Goal: Task Accomplishment & Management: Complete application form

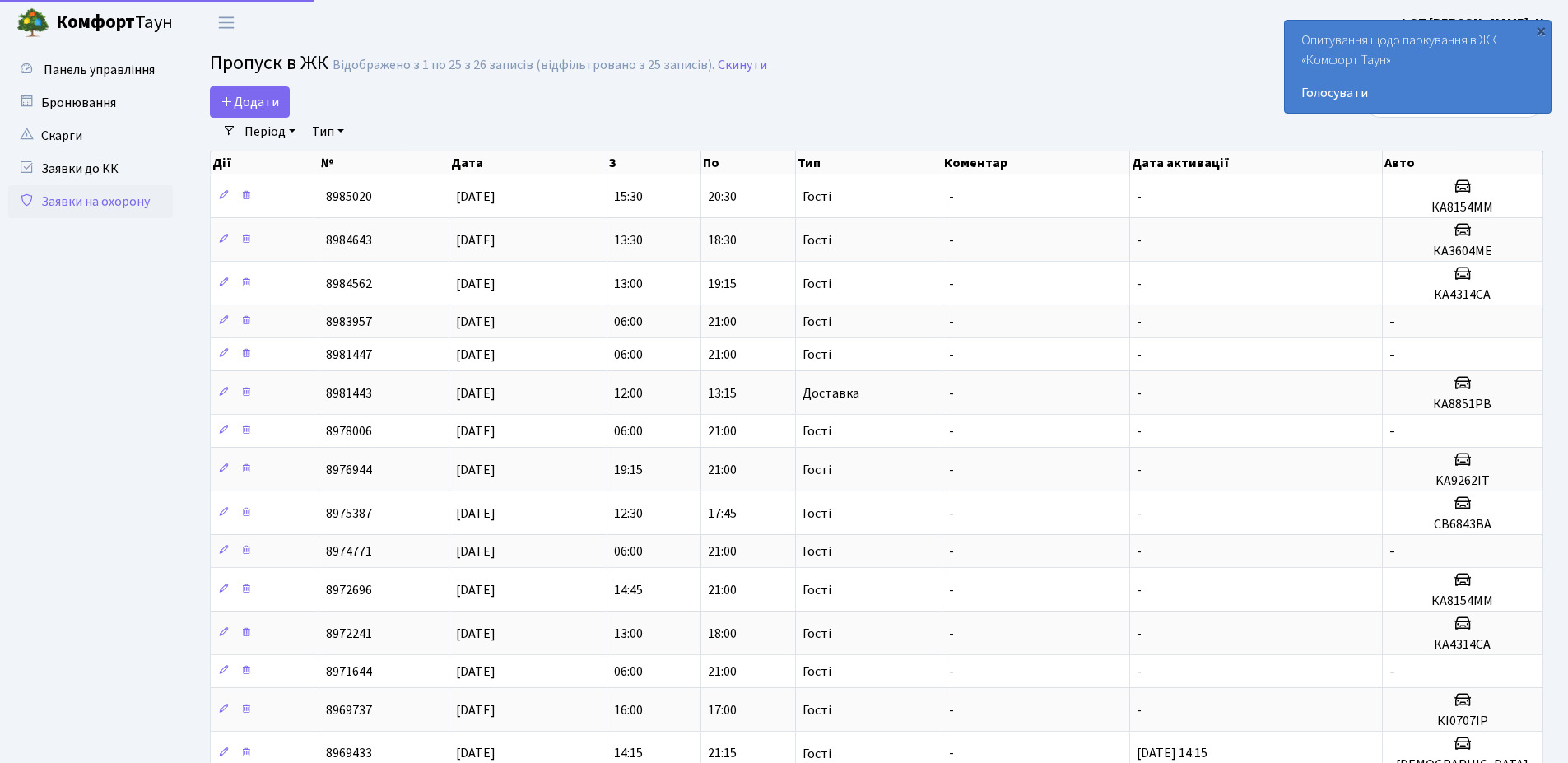
select select "25"
click at [1542, 31] on div "×" at bounding box center [1540, 30] width 17 height 17
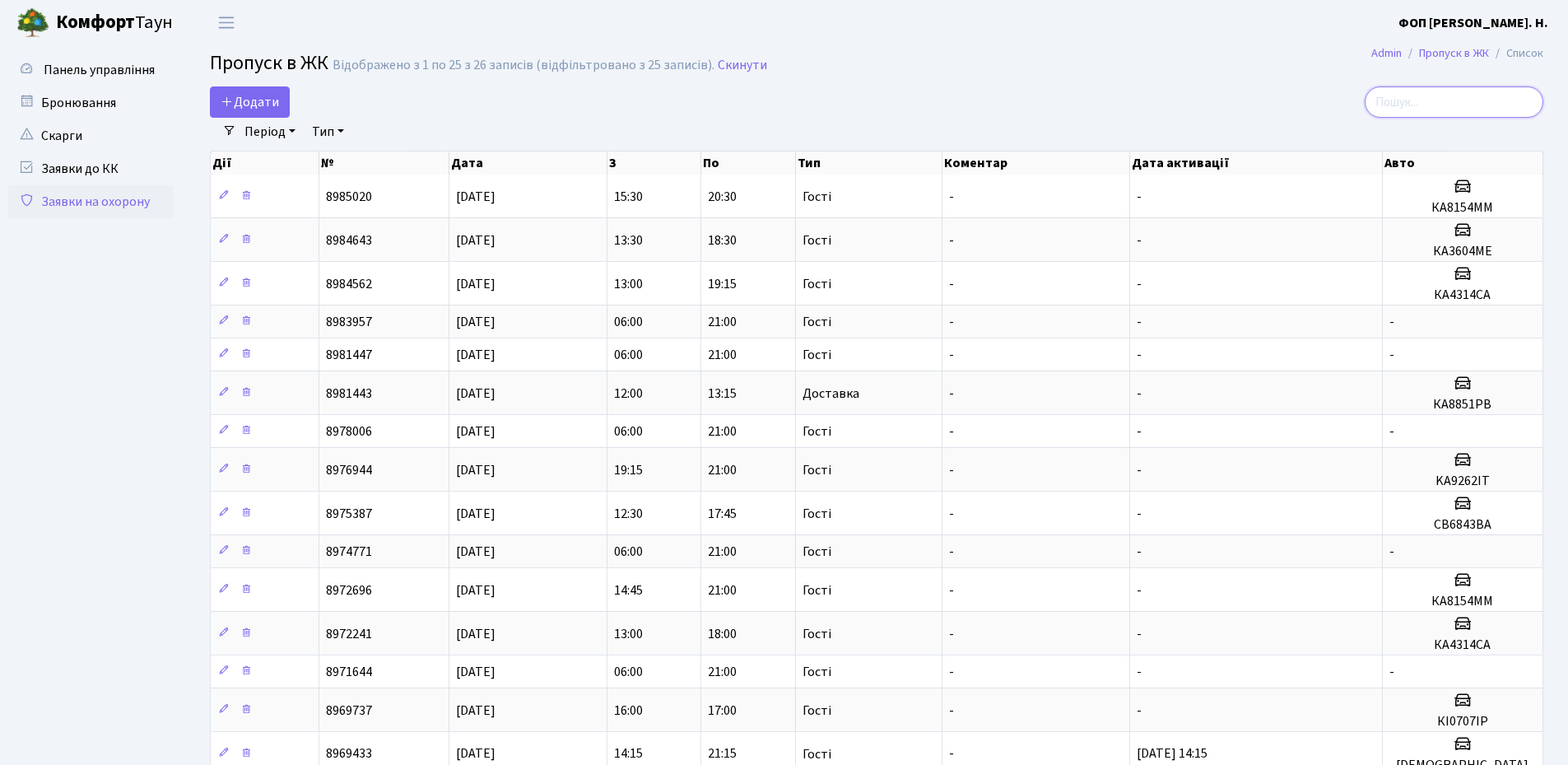
click at [1498, 102] on input "search" at bounding box center [1453, 101] width 179 height 31
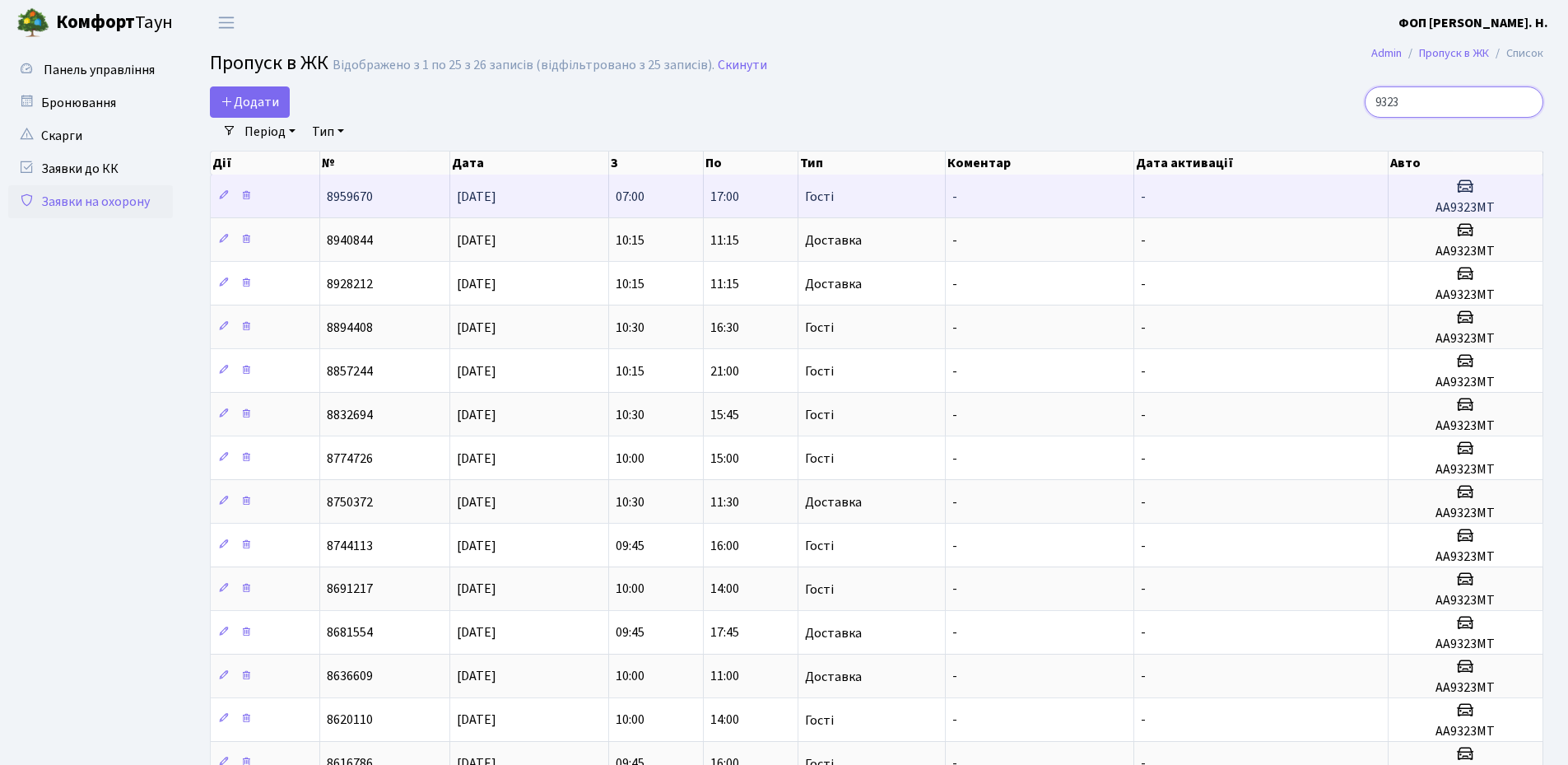
type input "9323"
drag, startPoint x: 1504, startPoint y: 207, endPoint x: 1435, endPoint y: 211, distance: 69.1
click at [1435, 211] on h5 "АА9323МТ" at bounding box center [1465, 208] width 140 height 16
copy h5 "АА9323МТ"
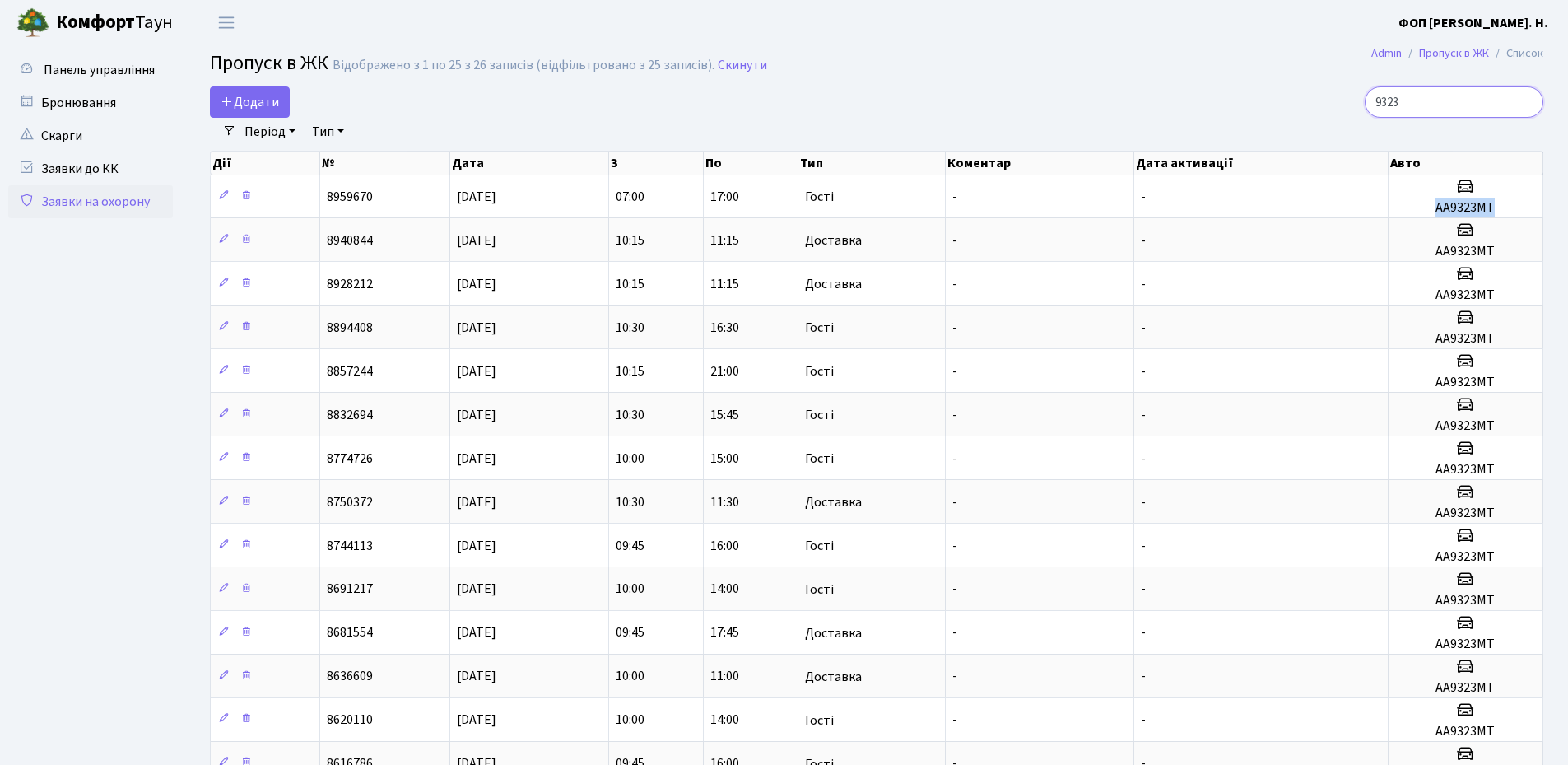
click at [1523, 100] on input "9323" at bounding box center [1453, 101] width 179 height 31
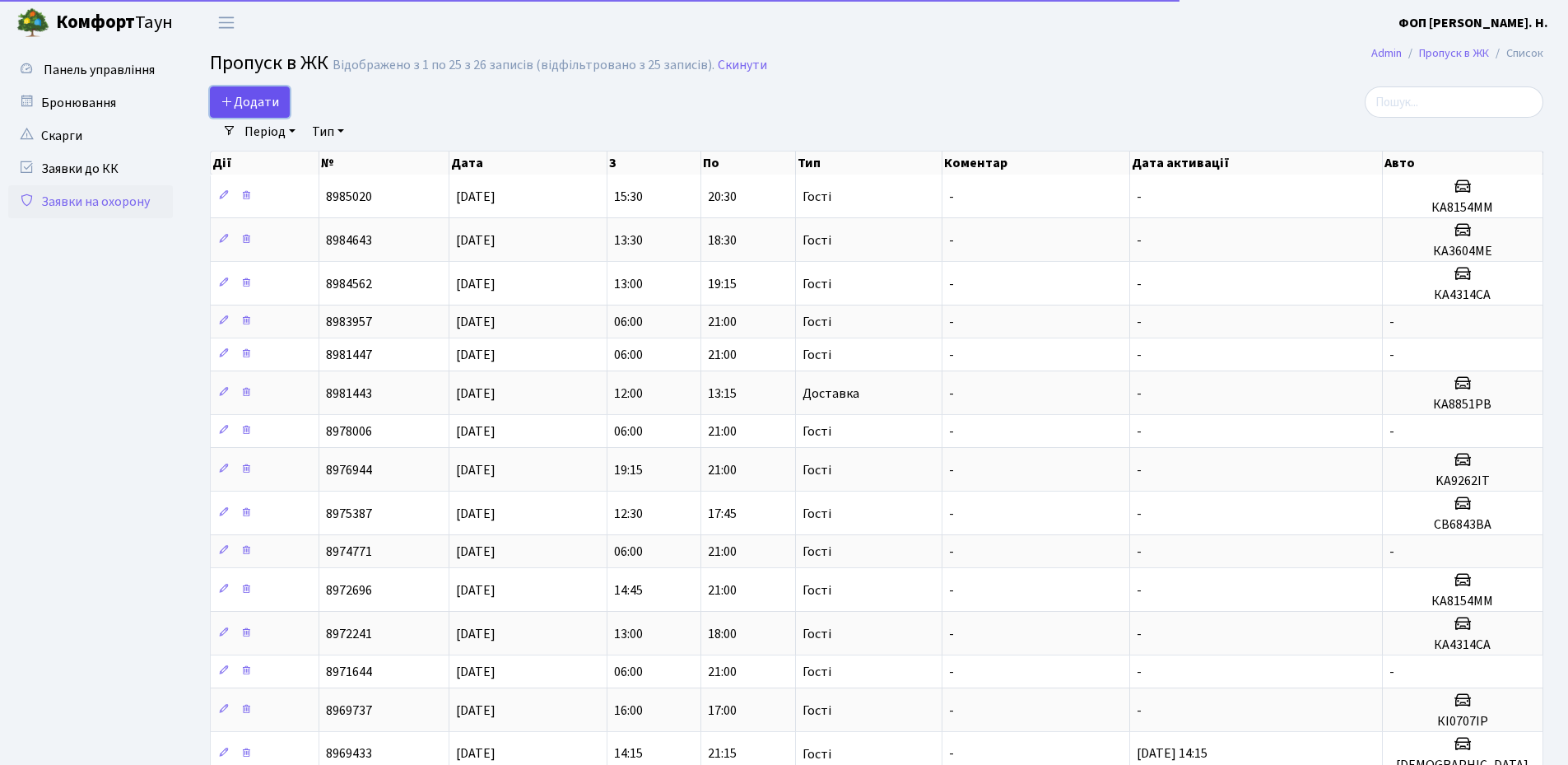
click at [227, 104] on icon at bounding box center [227, 101] width 13 height 13
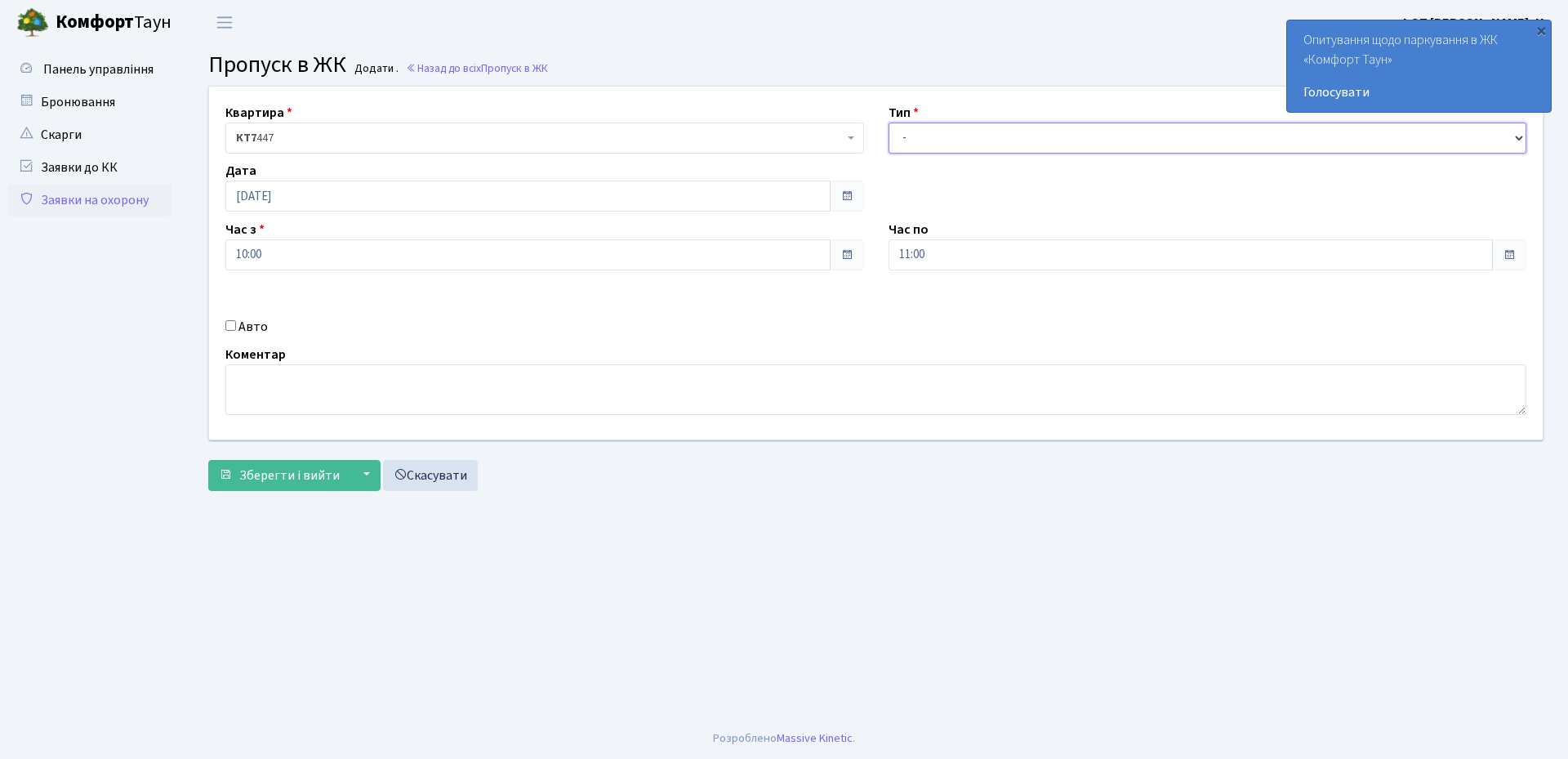
drag, startPoint x: 1014, startPoint y: 131, endPoint x: 1007, endPoint y: 152, distance: 22.1
click at [1014, 131] on select "- Доставка Таксі Гості Сервіс" at bounding box center [1208, 138] width 638 height 31
select select "3"
click at [888, 123] on select "- Доставка Таксі Гості Сервіс" at bounding box center [1208, 138] width 638 height 31
click at [955, 260] on input "11:00" at bounding box center [1191, 254] width 605 height 31
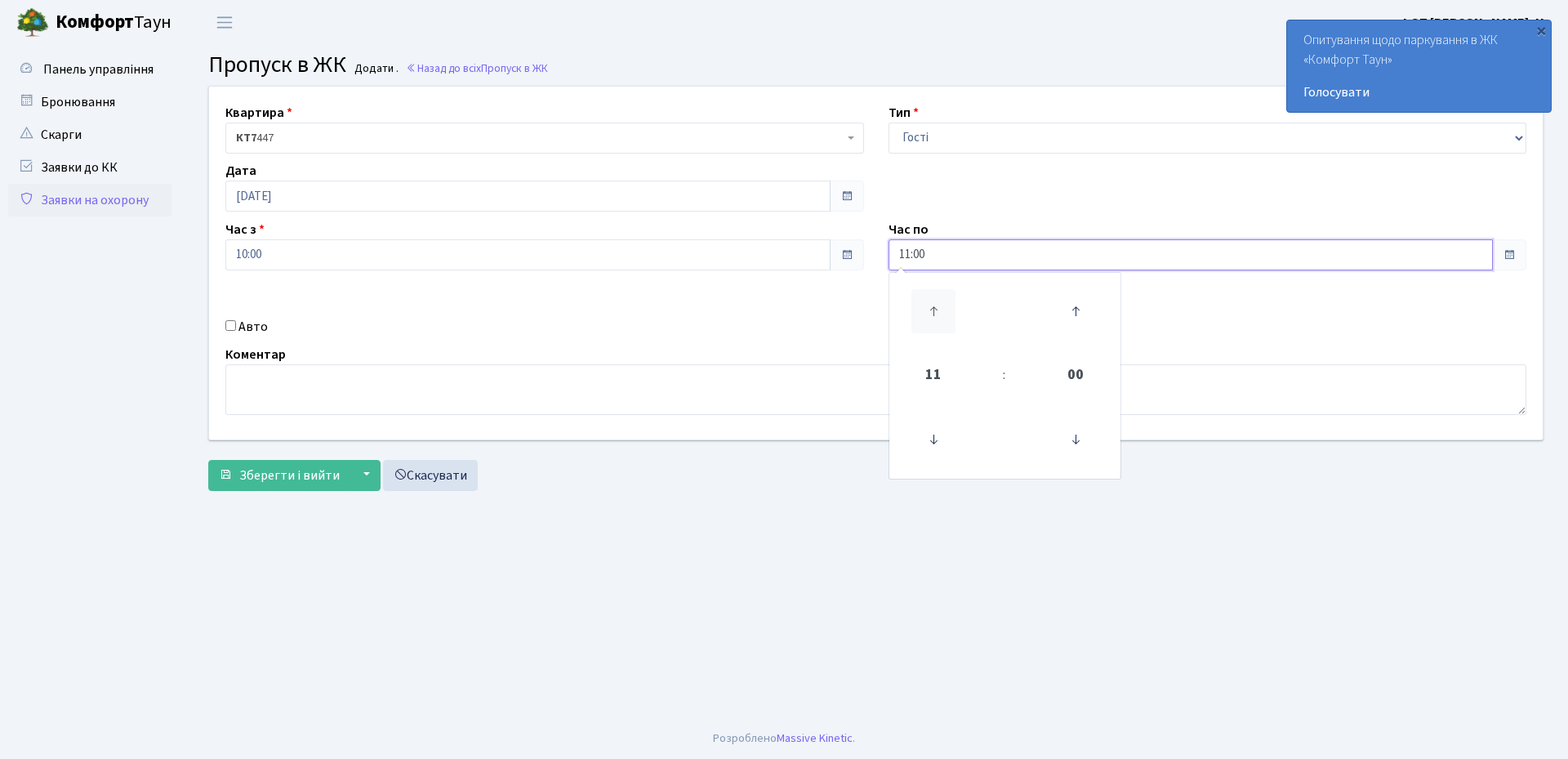
click at [930, 307] on icon at bounding box center [933, 311] width 44 height 44
type input "15:00"
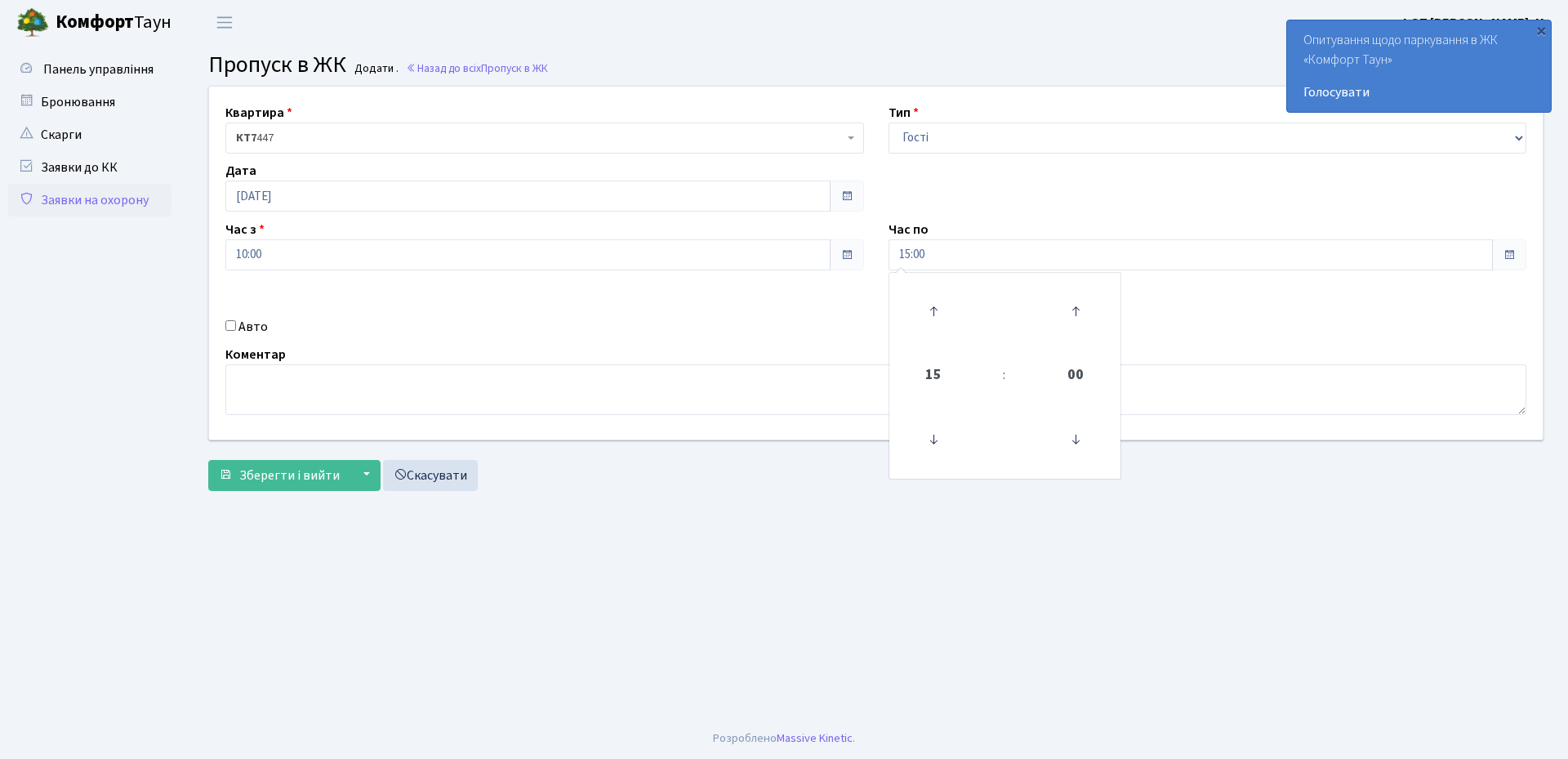
click at [238, 327] on div "Авто" at bounding box center [545, 326] width 663 height 19
click at [236, 326] on div "Авто" at bounding box center [545, 326] width 663 height 19
drag, startPoint x: 231, startPoint y: 327, endPoint x: 319, endPoint y: 331, distance: 88.1
click at [231, 326] on input "Авто" at bounding box center [231, 325] width 11 height 11
checkbox input "true"
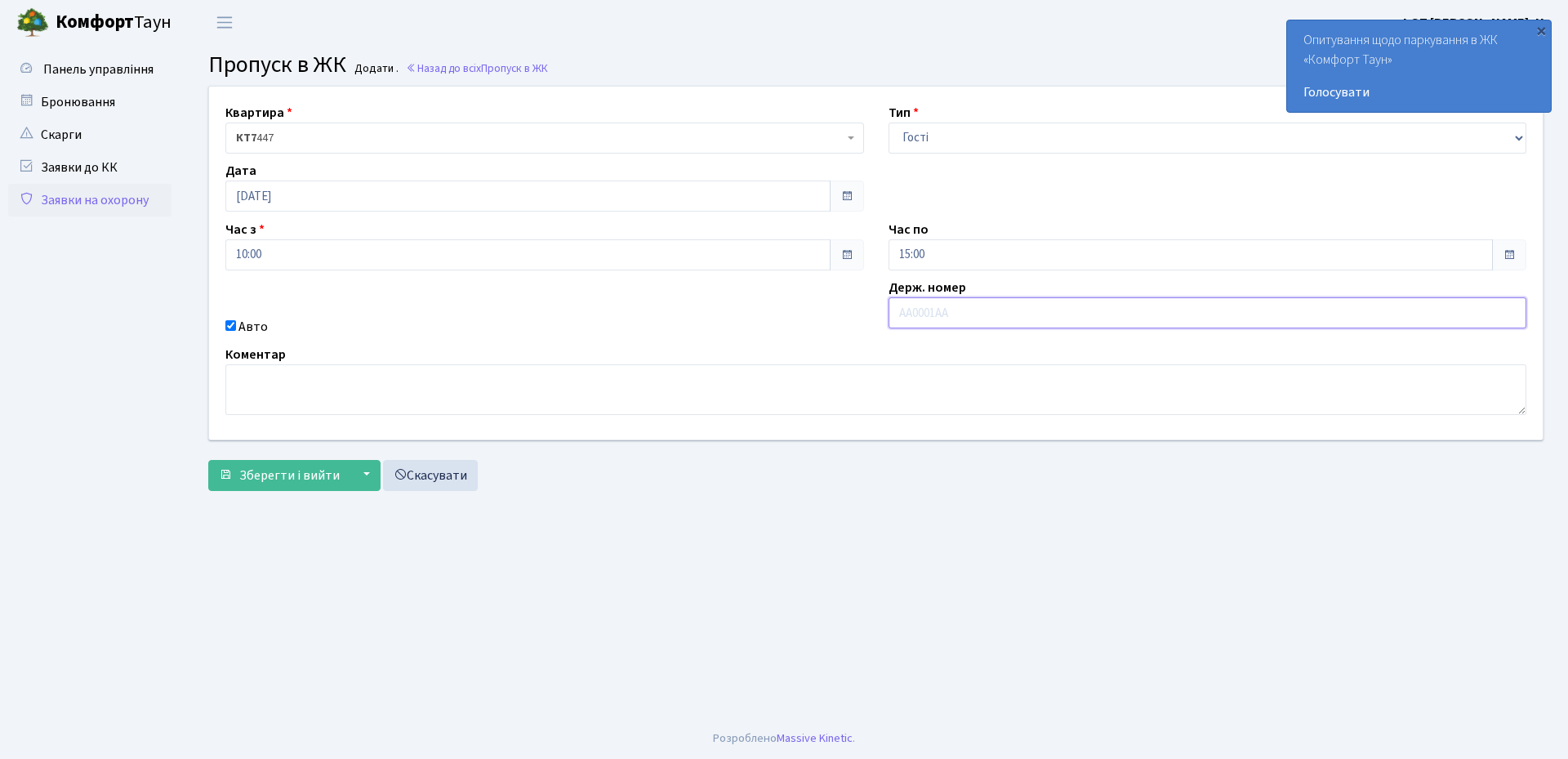
paste input "АА9323МТ"
type input "АА9323МТ"
click at [236, 474] on button "Зберегти і вийти" at bounding box center [279, 475] width 142 height 31
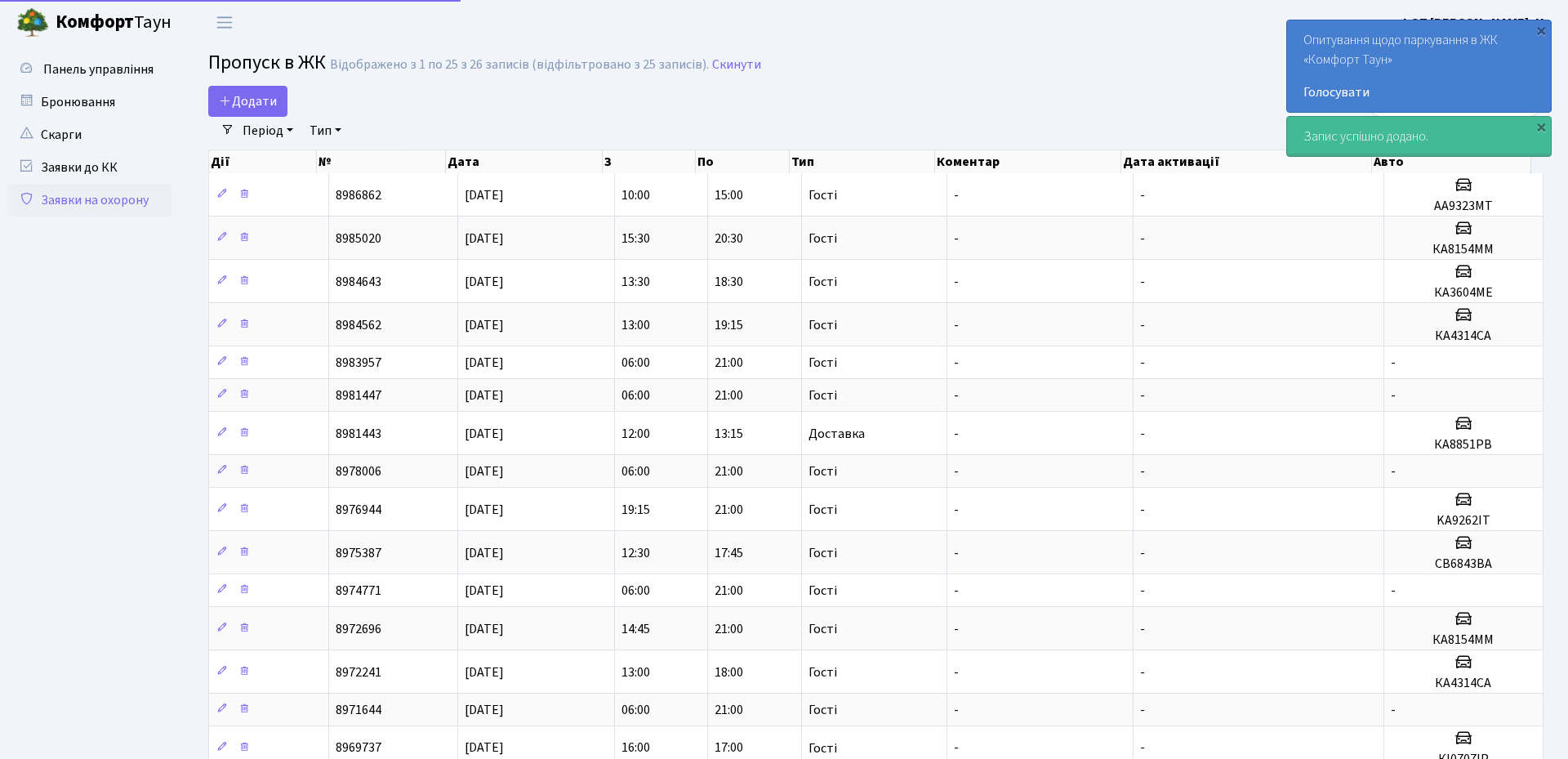
select select "25"
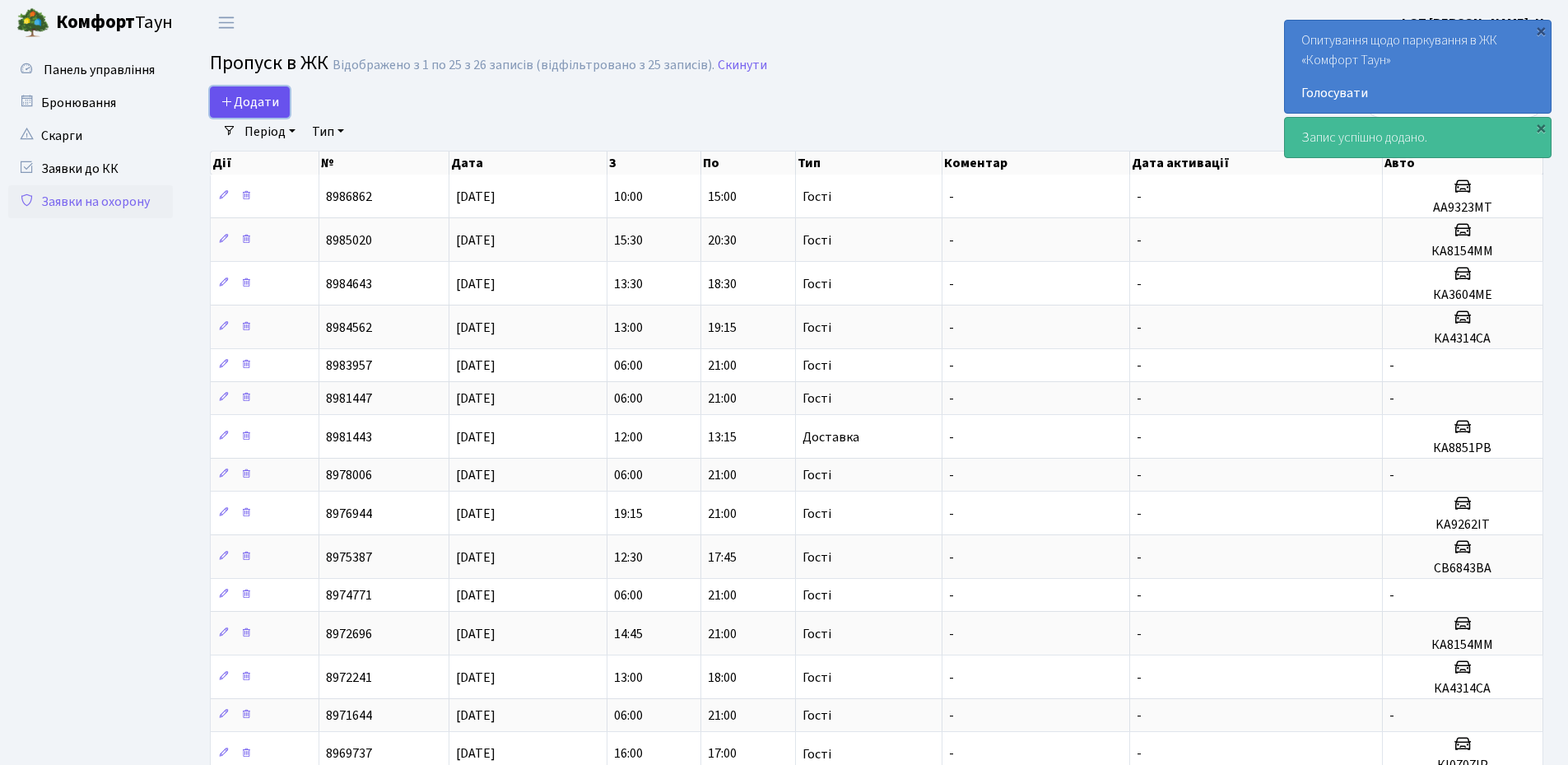
click at [269, 95] on span "Додати" at bounding box center [250, 102] width 59 height 18
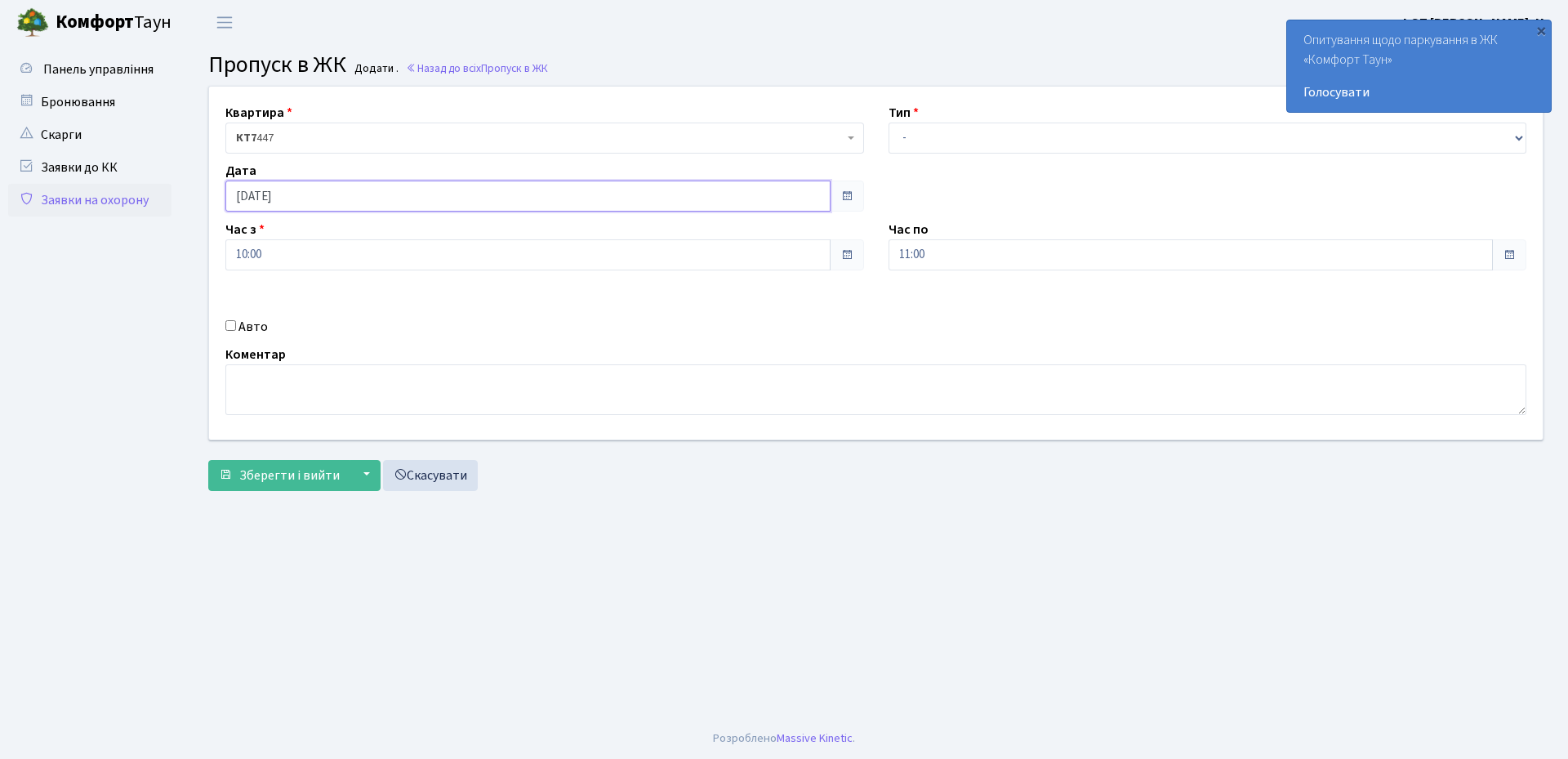
click at [327, 190] on input "[DATE]" at bounding box center [528, 196] width 605 height 31
click at [319, 349] on td "18" at bounding box center [316, 352] width 25 height 25
type input "18.09.2025"
click at [971, 135] on select "- Доставка Таксі Гості Сервіс" at bounding box center [1208, 138] width 638 height 31
select select "3"
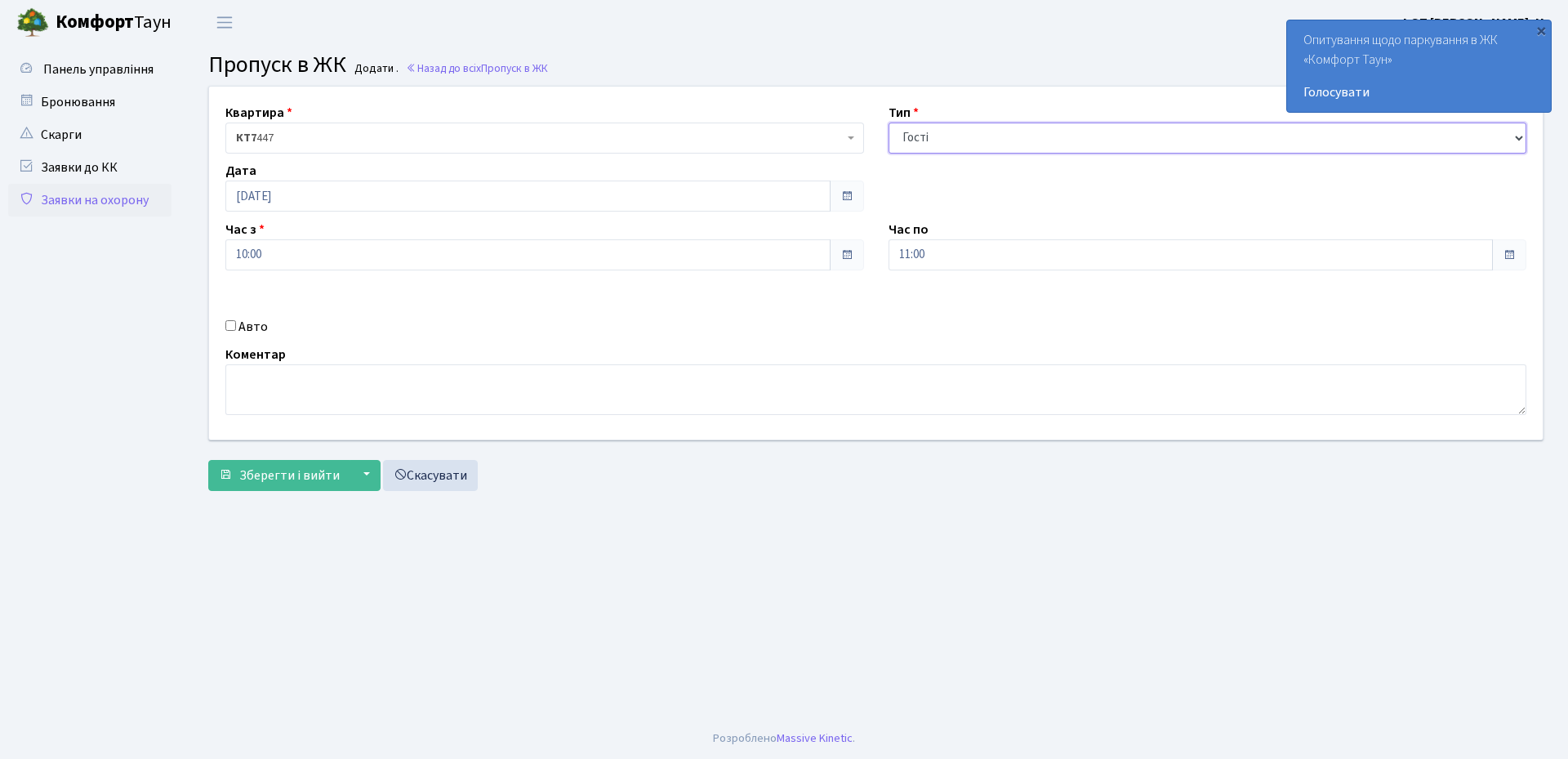
click at [888, 123] on select "- Доставка Таксі Гості Сервіс" at bounding box center [1208, 138] width 638 height 31
click at [939, 255] on input "11:00" at bounding box center [1191, 254] width 605 height 31
click at [936, 316] on icon at bounding box center [933, 311] width 44 height 44
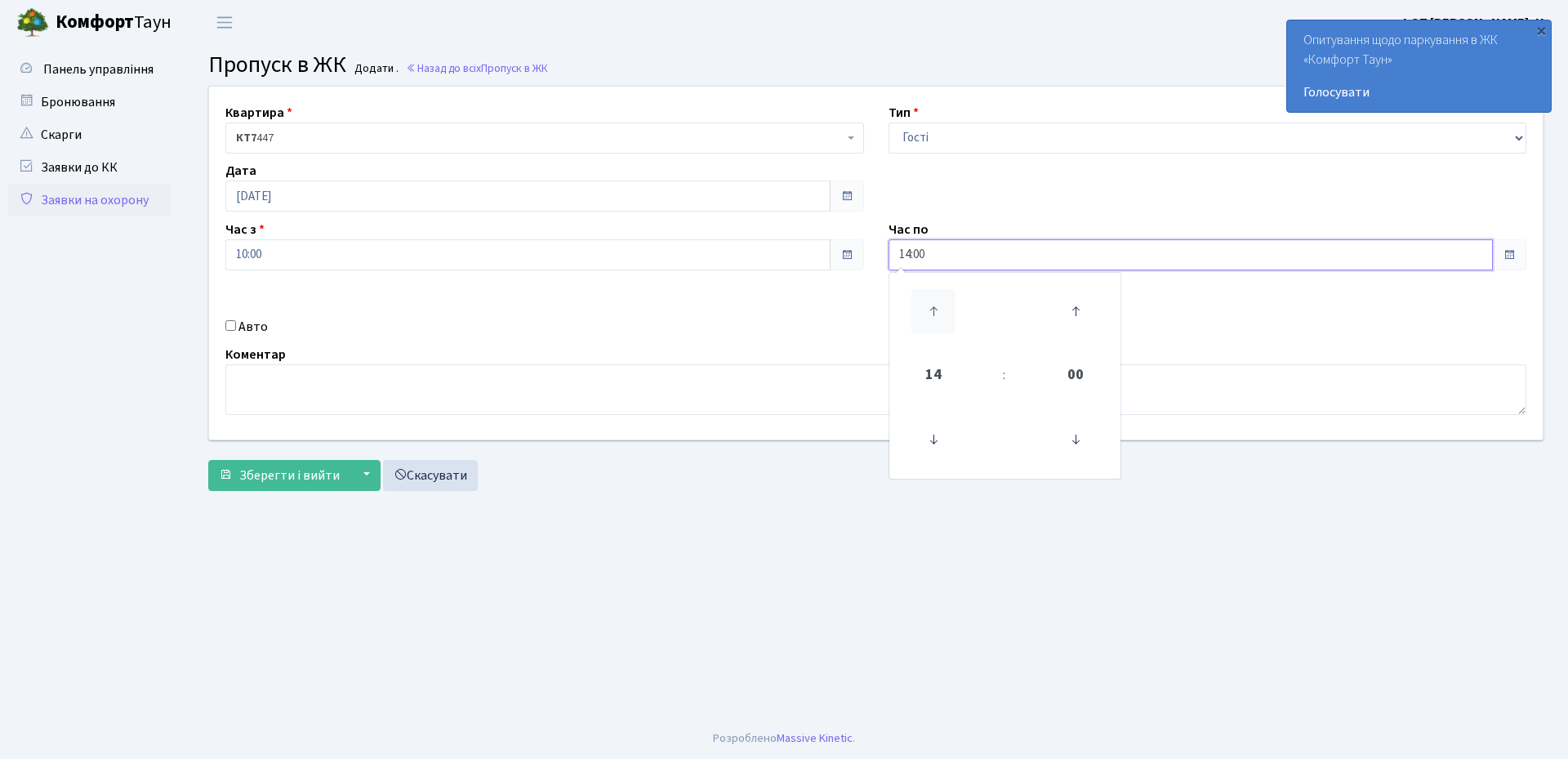
click at [936, 316] on icon at bounding box center [933, 311] width 44 height 44
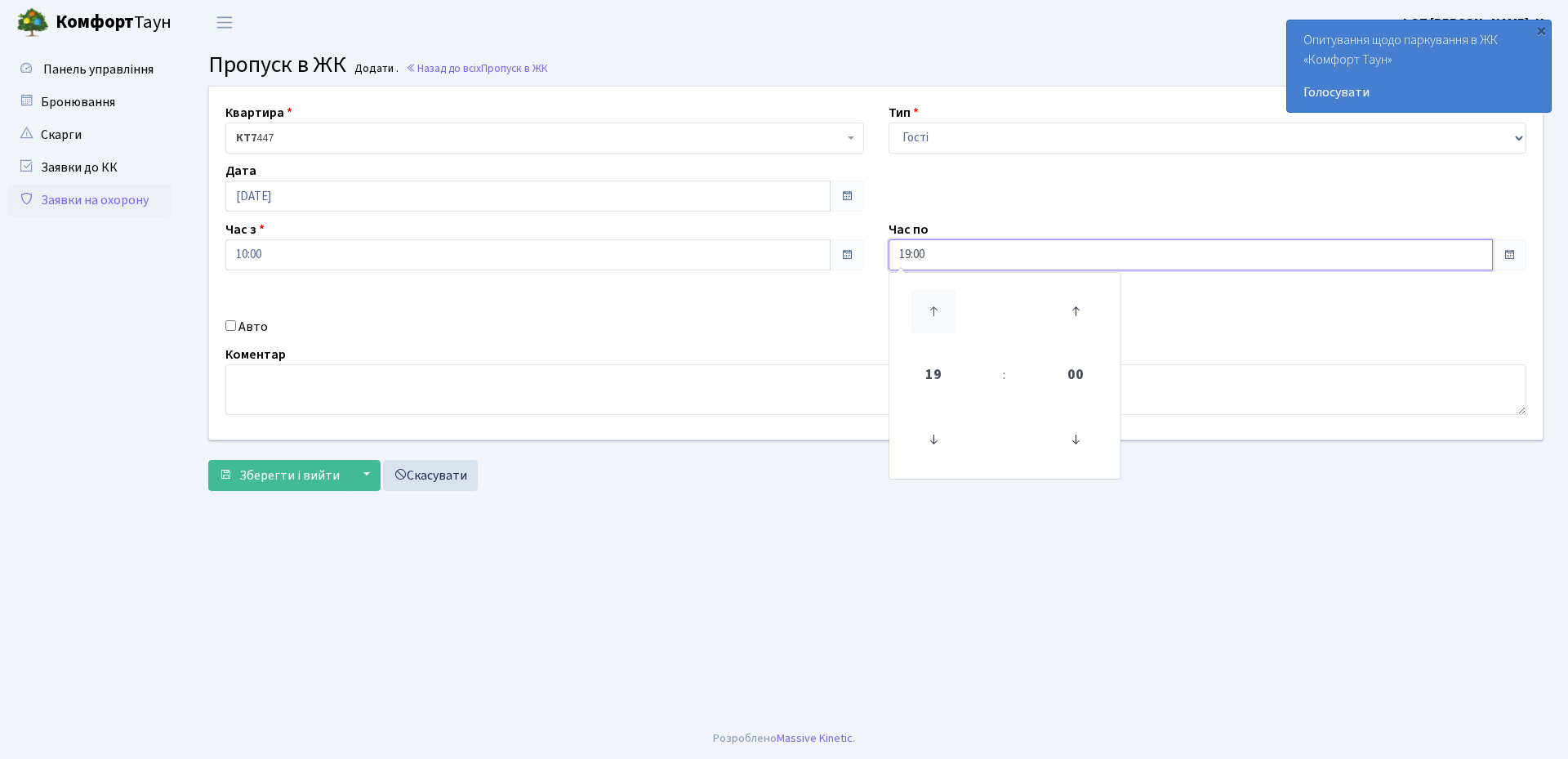
click at [936, 316] on icon at bounding box center [933, 311] width 44 height 44
type input "21:00"
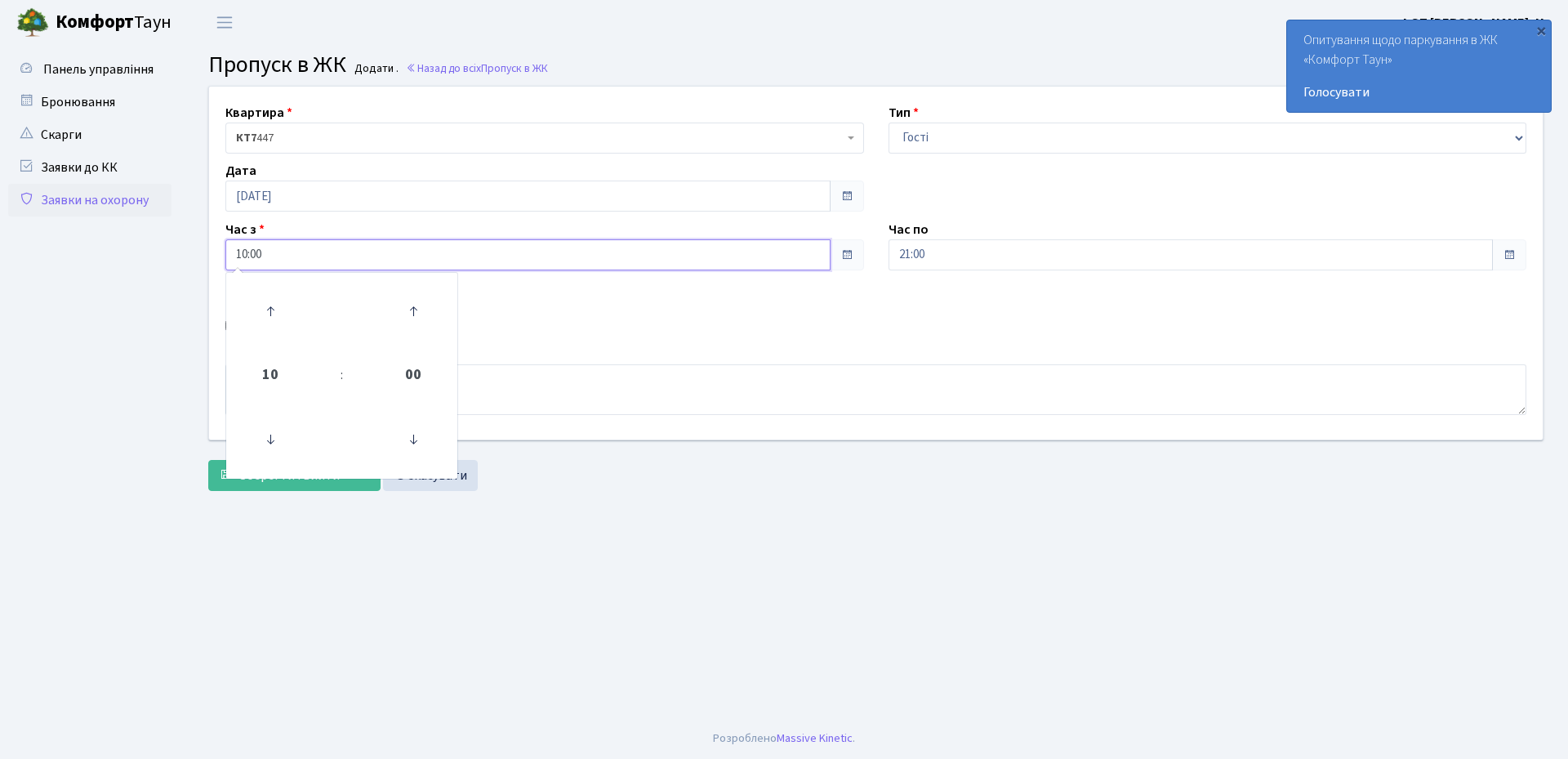
click at [320, 257] on input "10:00" at bounding box center [528, 254] width 605 height 31
click at [272, 447] on icon at bounding box center [271, 439] width 44 height 44
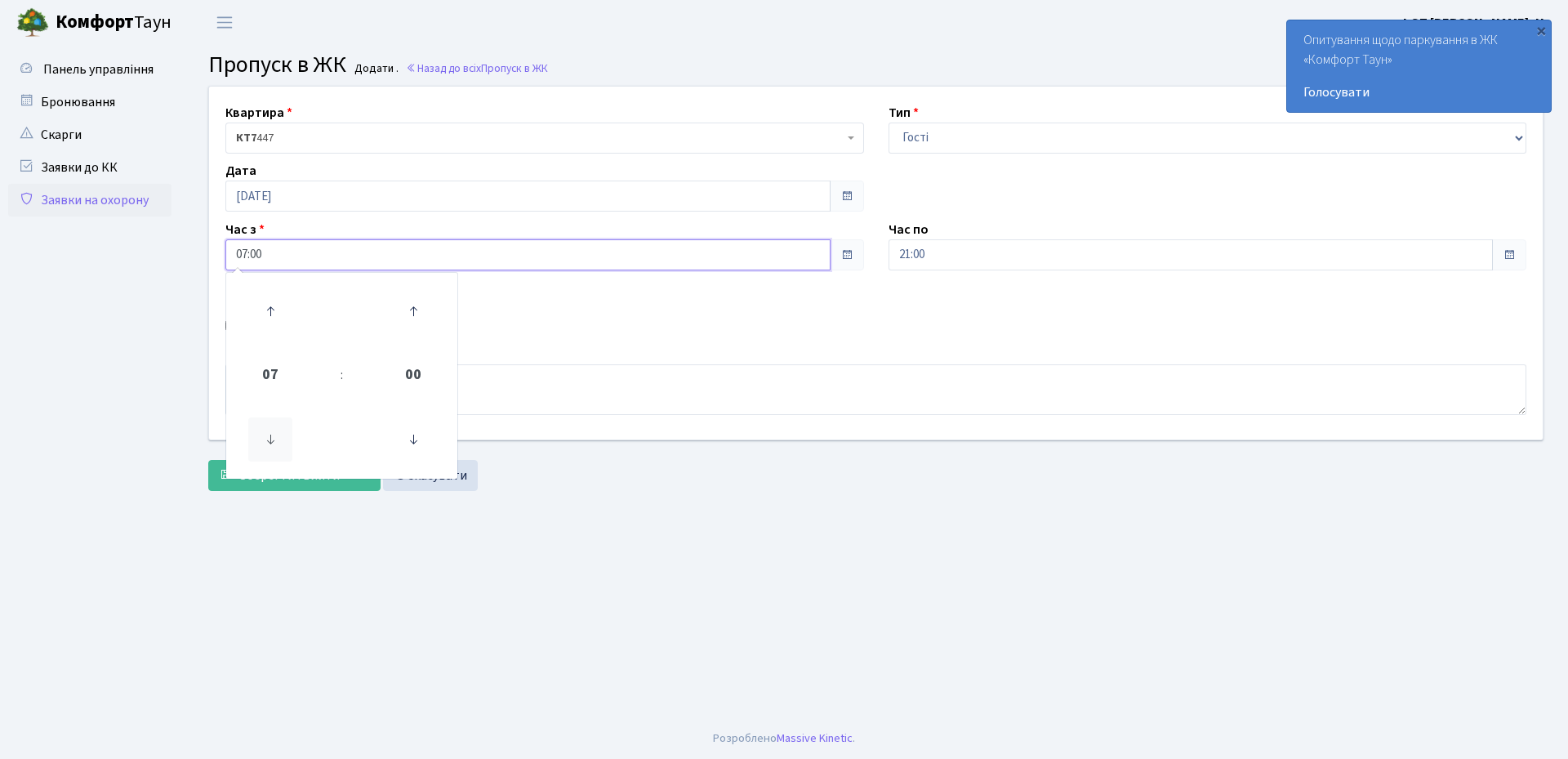
type input "06:00"
click at [730, 567] on main "Admin Пропуск в ЖК Додати Пропуск в ЖК Додати . Назад до всіх Пропуск в ЖК Квар…" at bounding box center [875, 381] width 1384 height 673
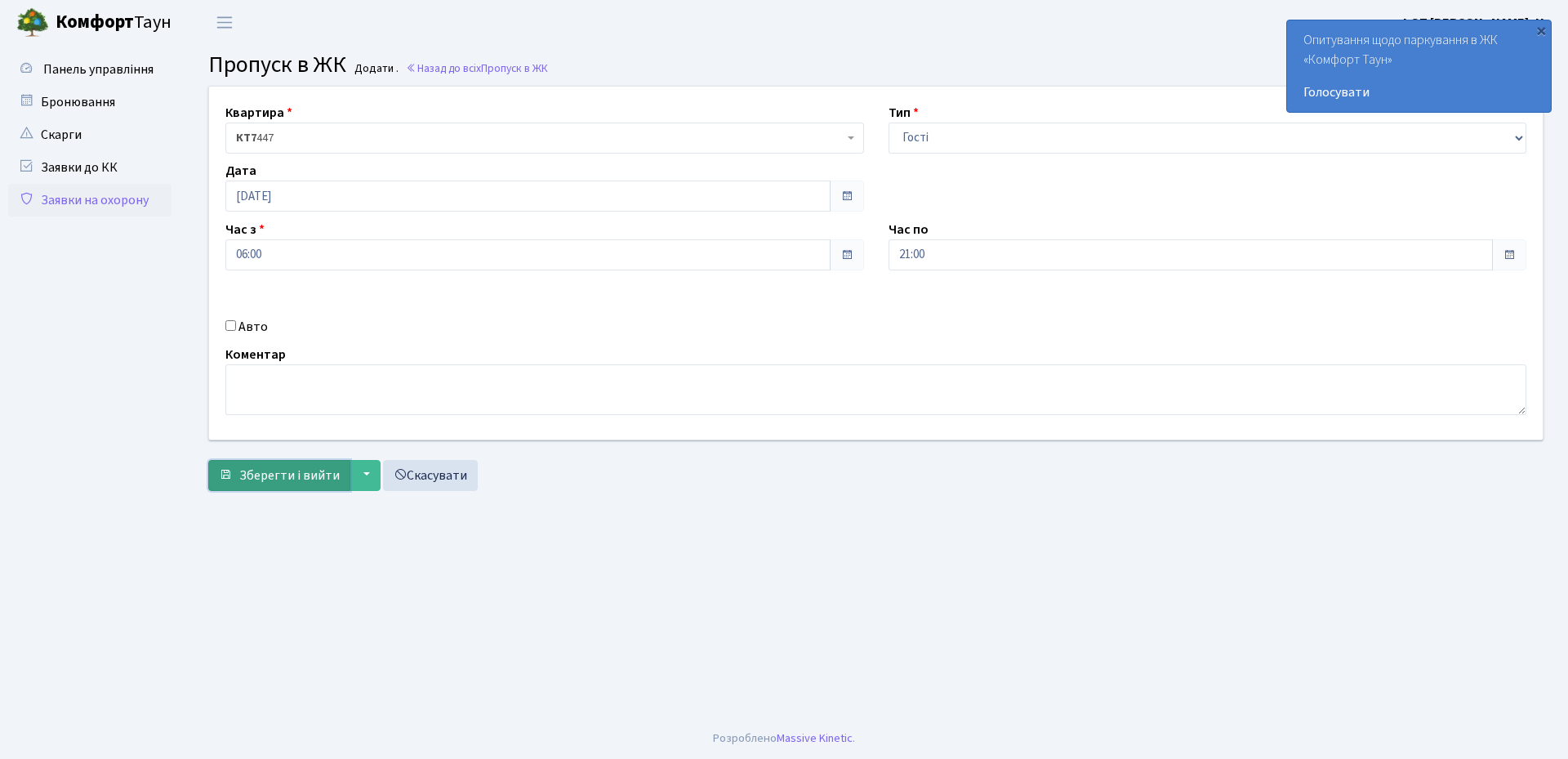
click at [283, 472] on span "Зберегти і вийти" at bounding box center [289, 475] width 100 height 18
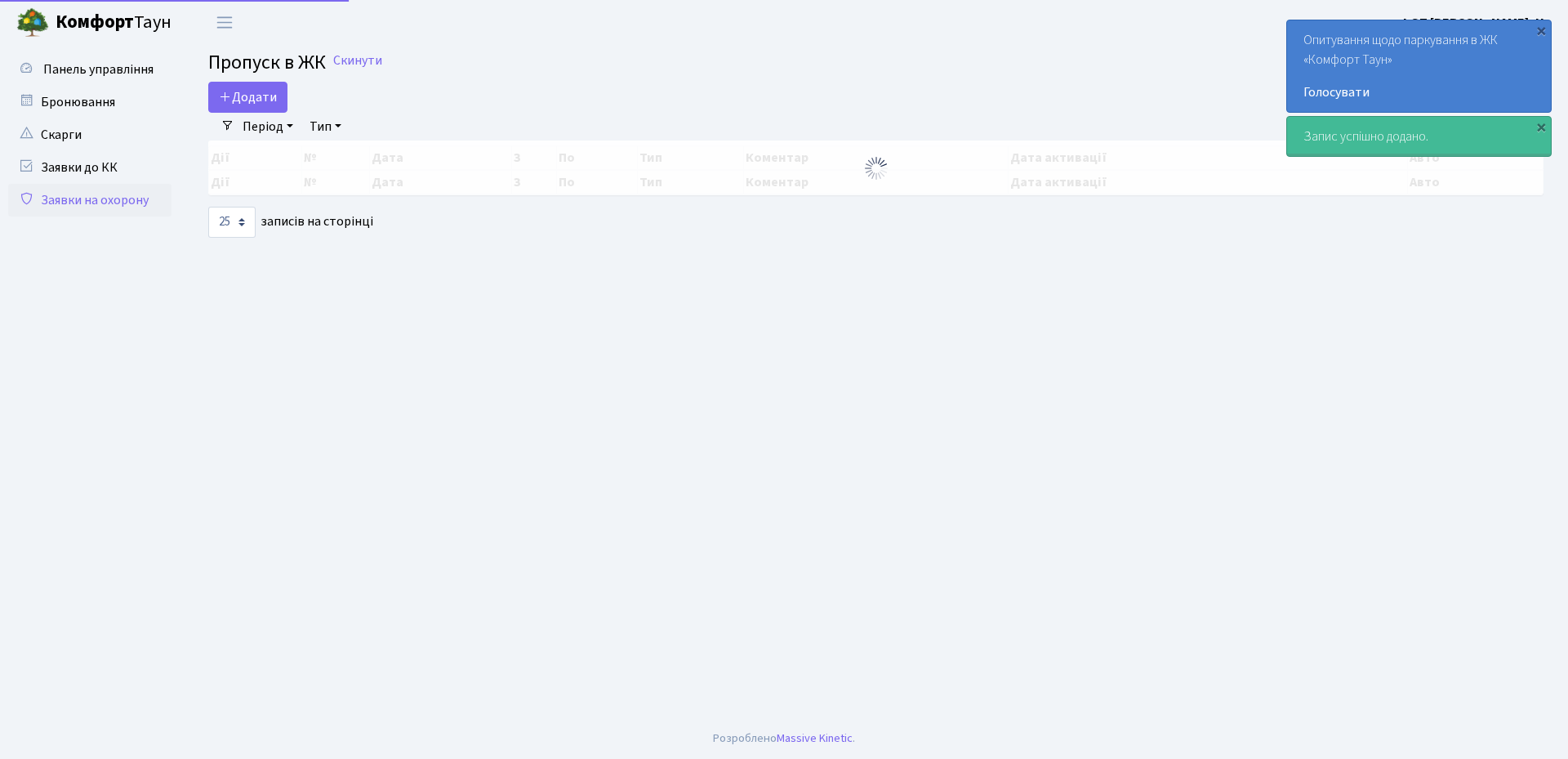
select select "25"
